Goal: Task Accomplishment & Management: Complete application form

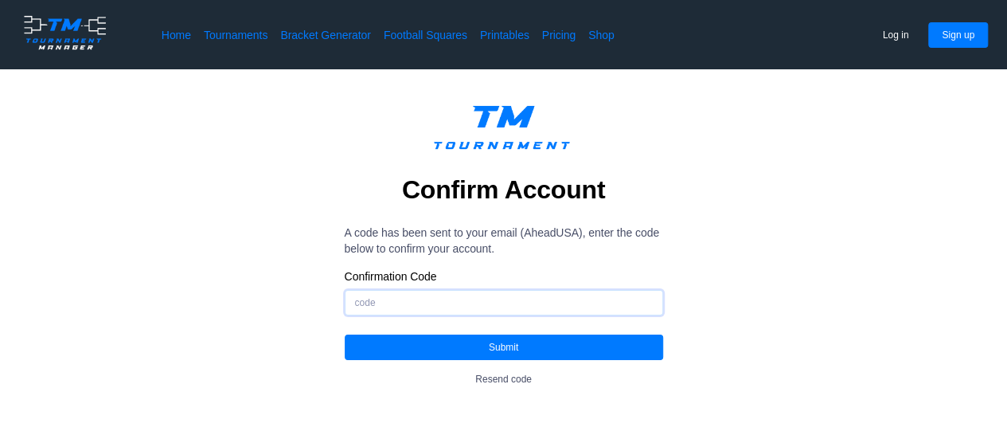
click at [442, 310] on input "Confirmation Code" at bounding box center [504, 302] width 318 height 25
paste input "903555"
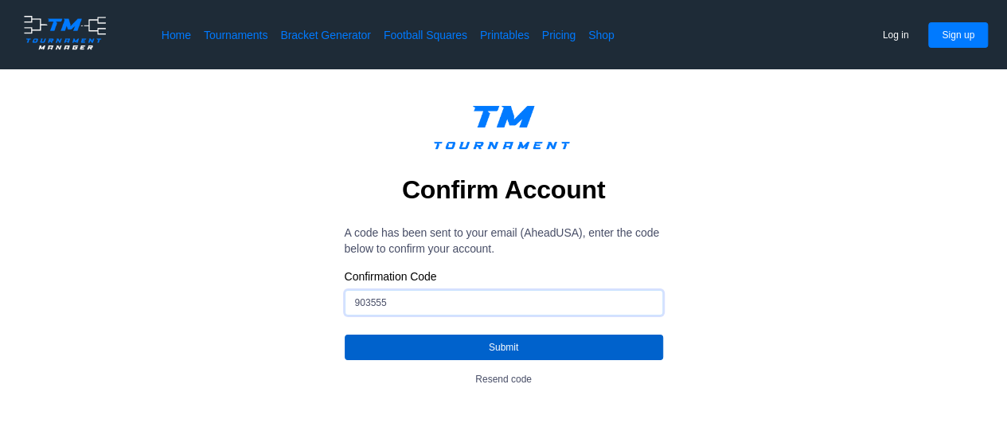
type input "903555"
click at [474, 352] on button "Submit" at bounding box center [504, 346] width 318 height 25
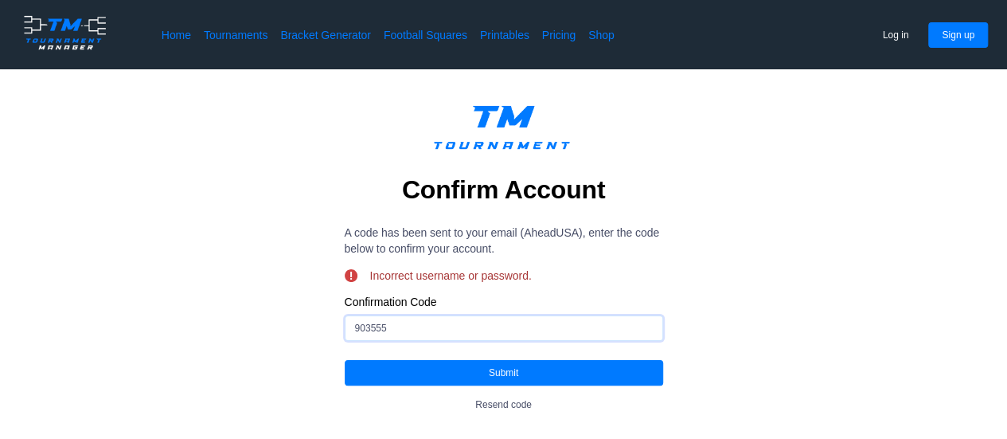
click at [401, 326] on input "903555" at bounding box center [504, 327] width 318 height 25
click at [503, 407] on button "Resend code" at bounding box center [504, 404] width 84 height 25
